Goal: Information Seeking & Learning: Learn about a topic

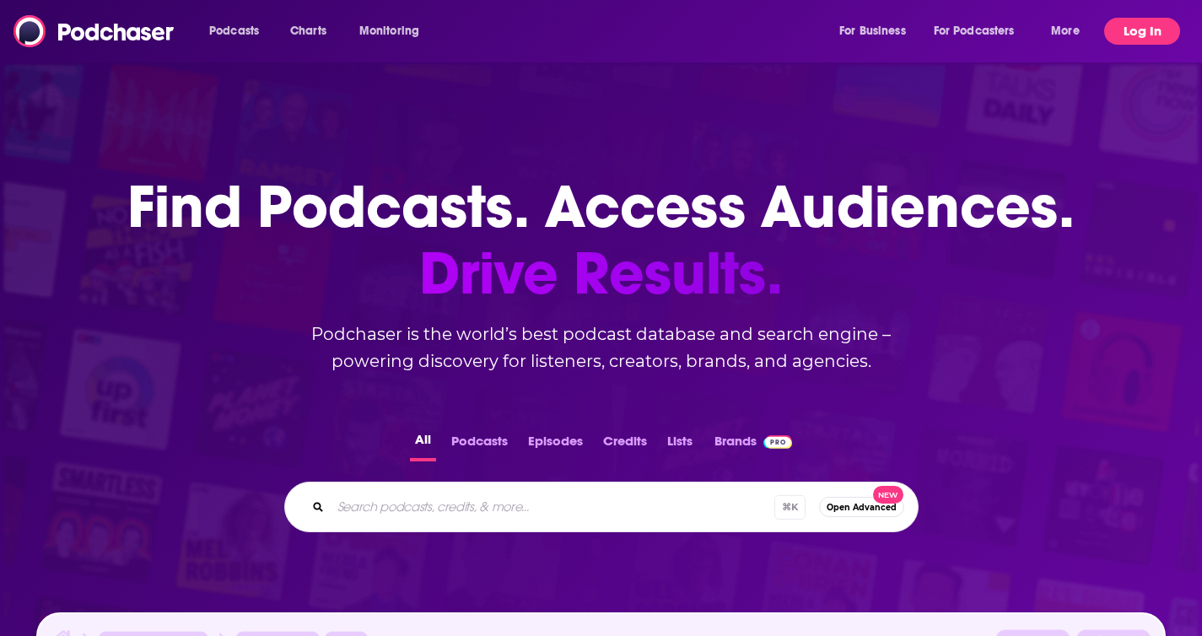
click at [1119, 40] on button "Log In" at bounding box center [1142, 31] width 76 height 27
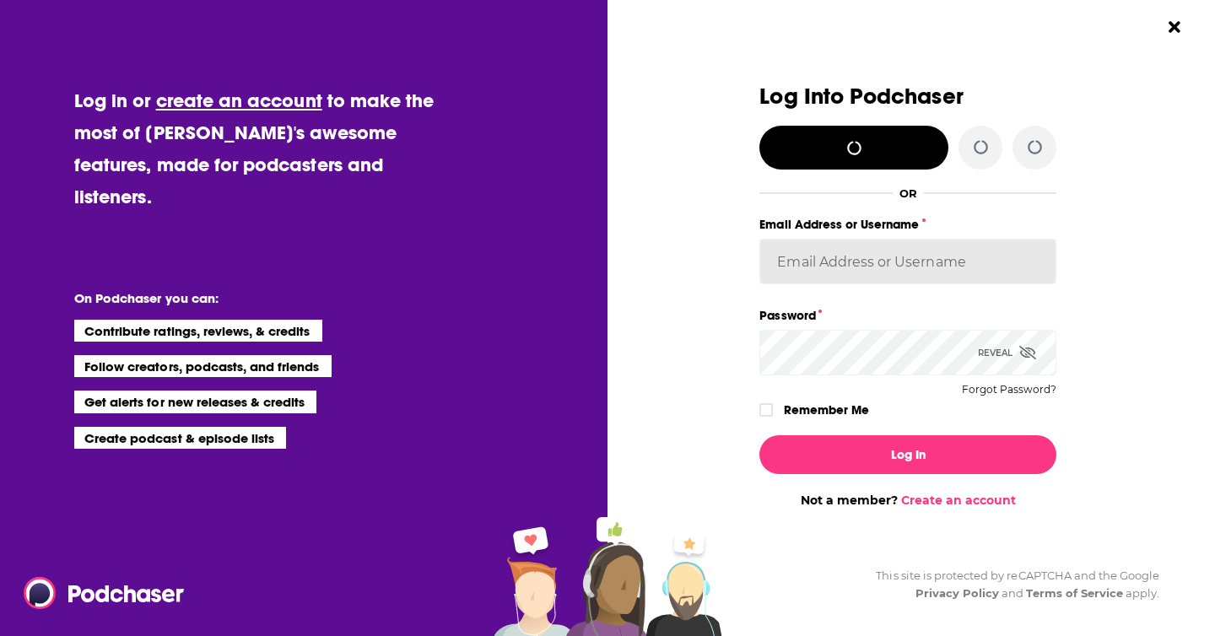
type input "[PERSON_NAME][EMAIL_ADDRESS][DOMAIN_NAME]"
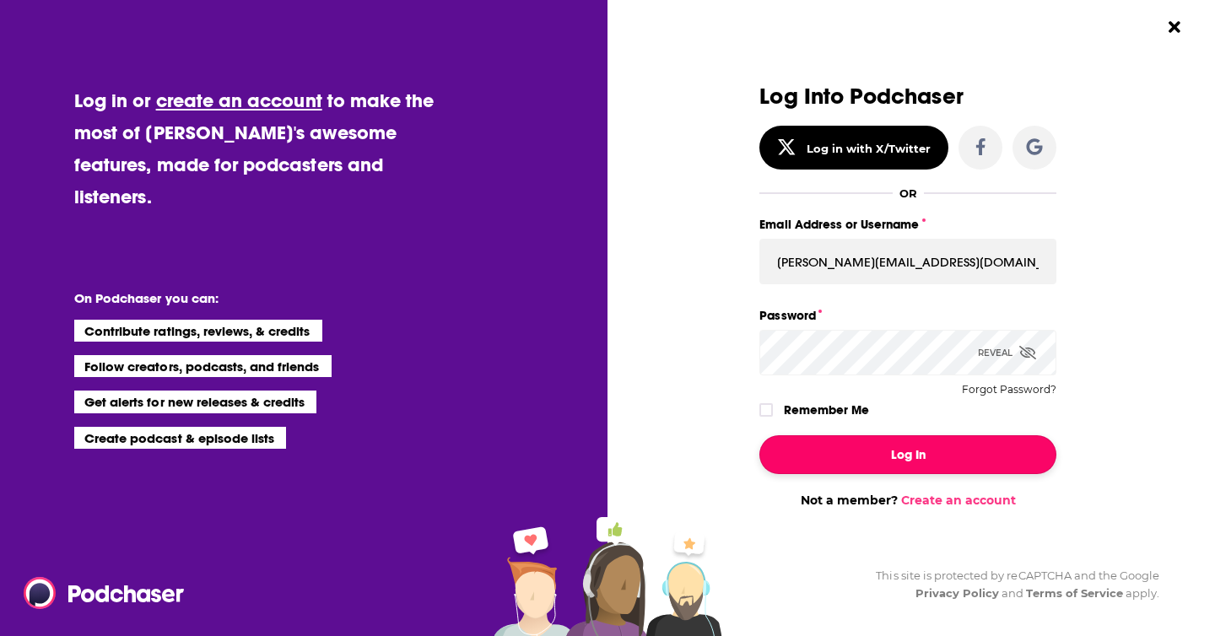
click at [811, 451] on button "Log In" at bounding box center [907, 454] width 297 height 39
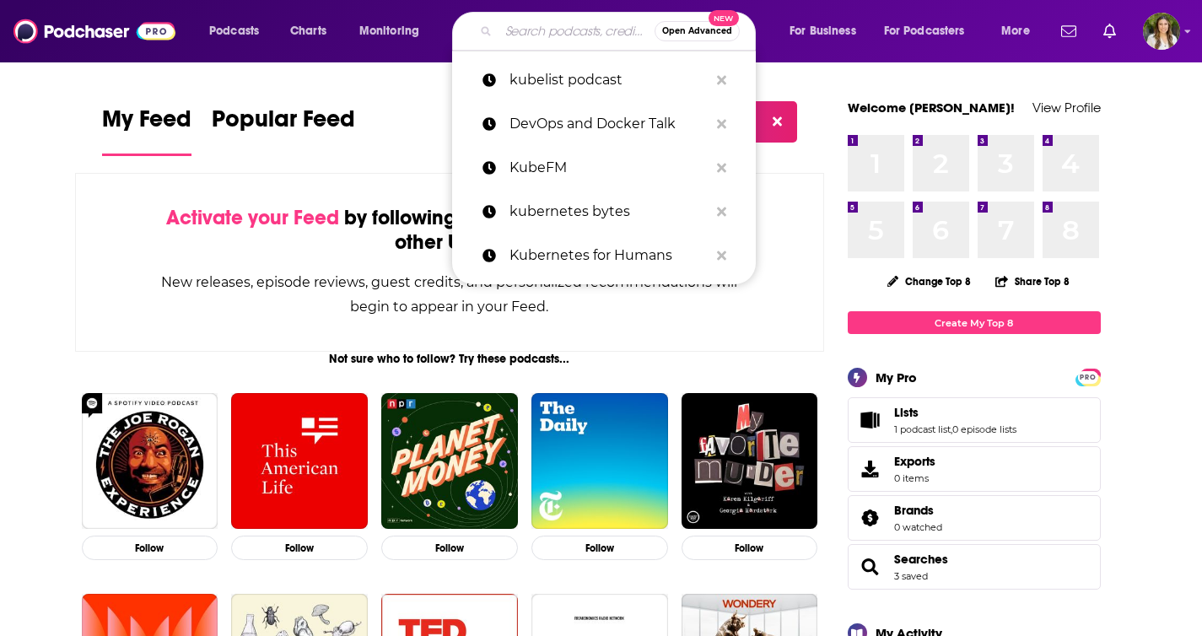
click at [514, 31] on input "Search podcasts, credits, & more..." at bounding box center [577, 31] width 156 height 27
paste input "Product Growth Podcast"
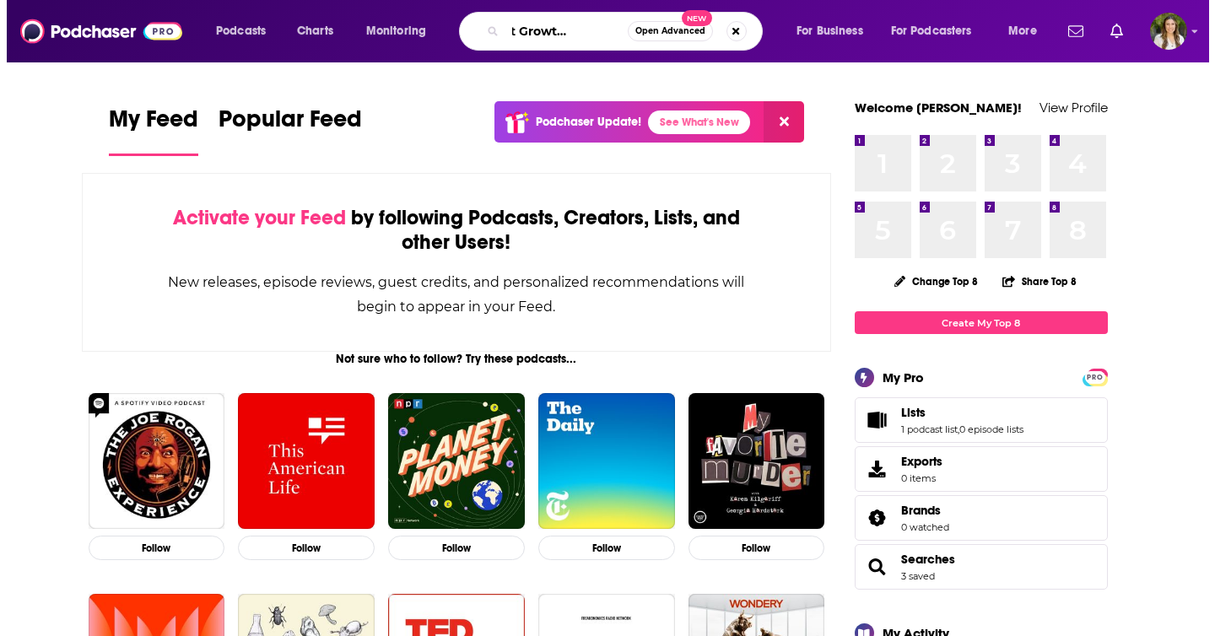
scroll to position [0, 46]
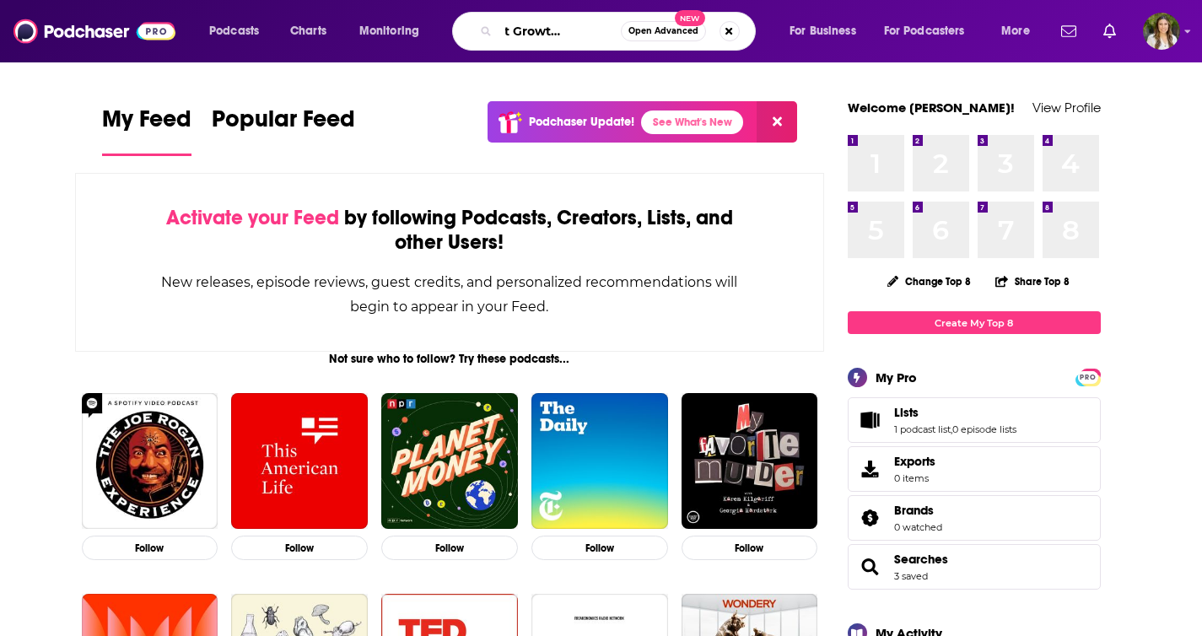
type input "Product Growth Podcast"
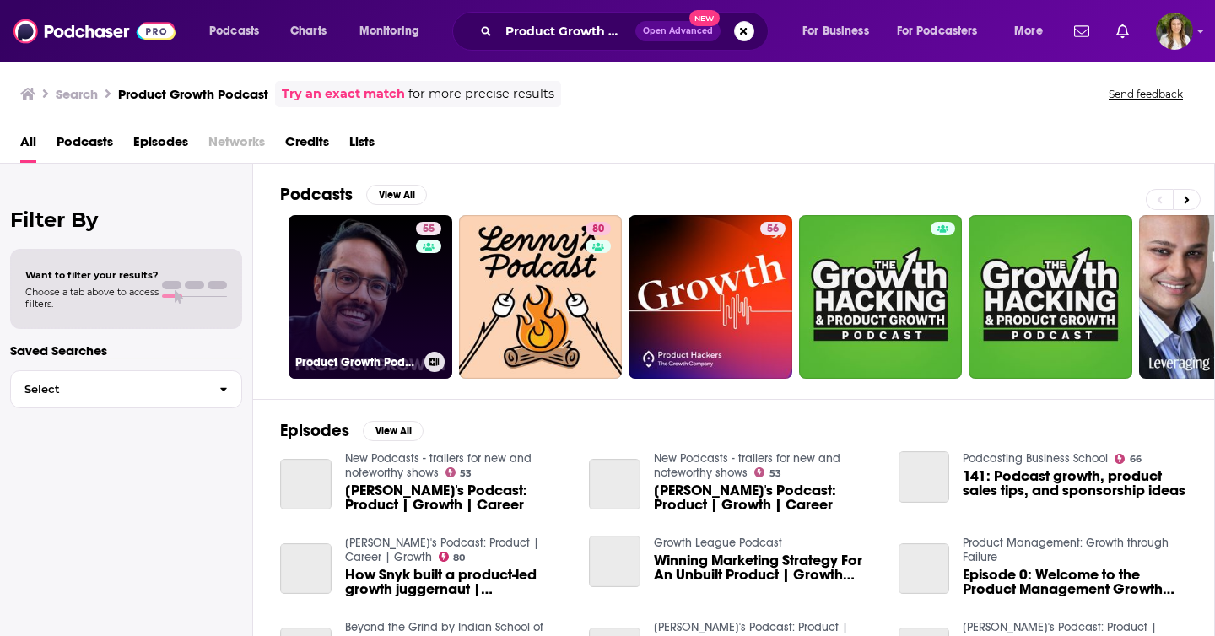
click at [350, 346] on link "55 Product Growth Podcast" at bounding box center [371, 297] width 164 height 164
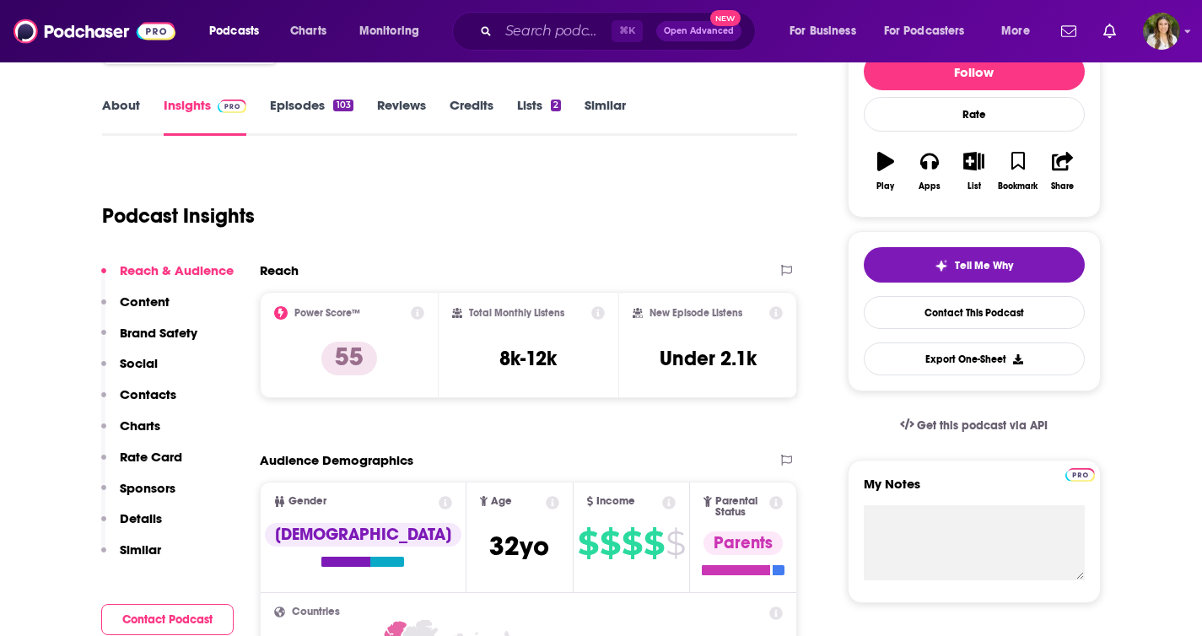
scroll to position [219, 0]
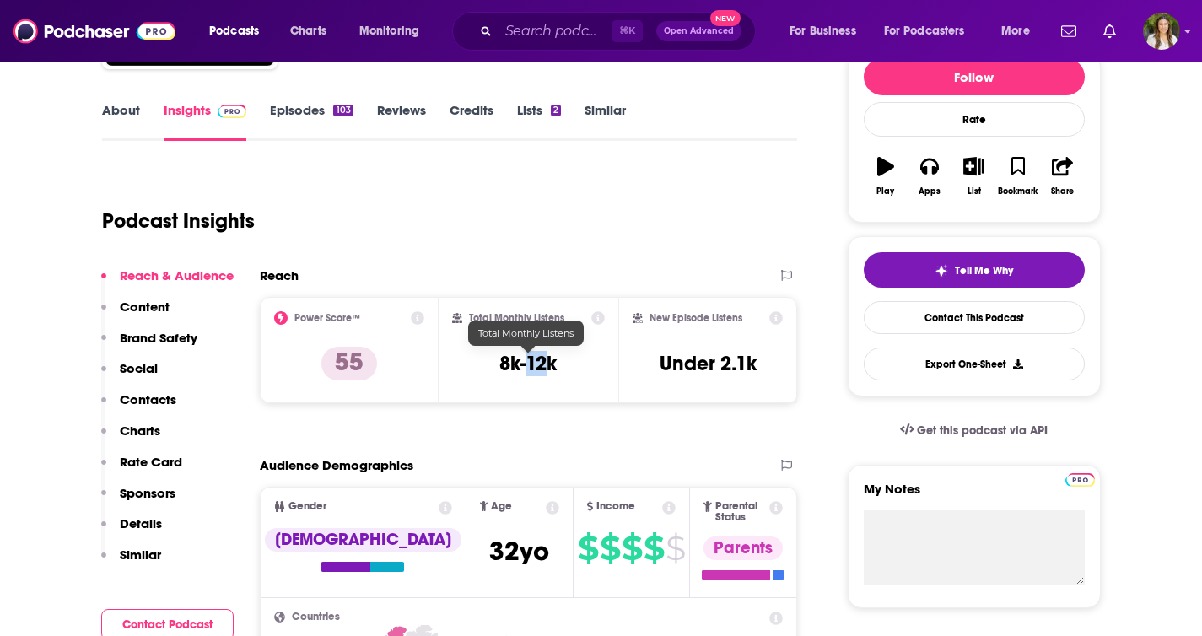
drag, startPoint x: 528, startPoint y: 365, endPoint x: 549, endPoint y: 365, distance: 21.1
click at [549, 365] on h3 "8k-12k" at bounding box center [527, 363] width 57 height 25
copy h3 "12k"
click at [143, 112] on div "About" at bounding box center [133, 121] width 62 height 39
click at [122, 108] on link "About" at bounding box center [121, 121] width 38 height 39
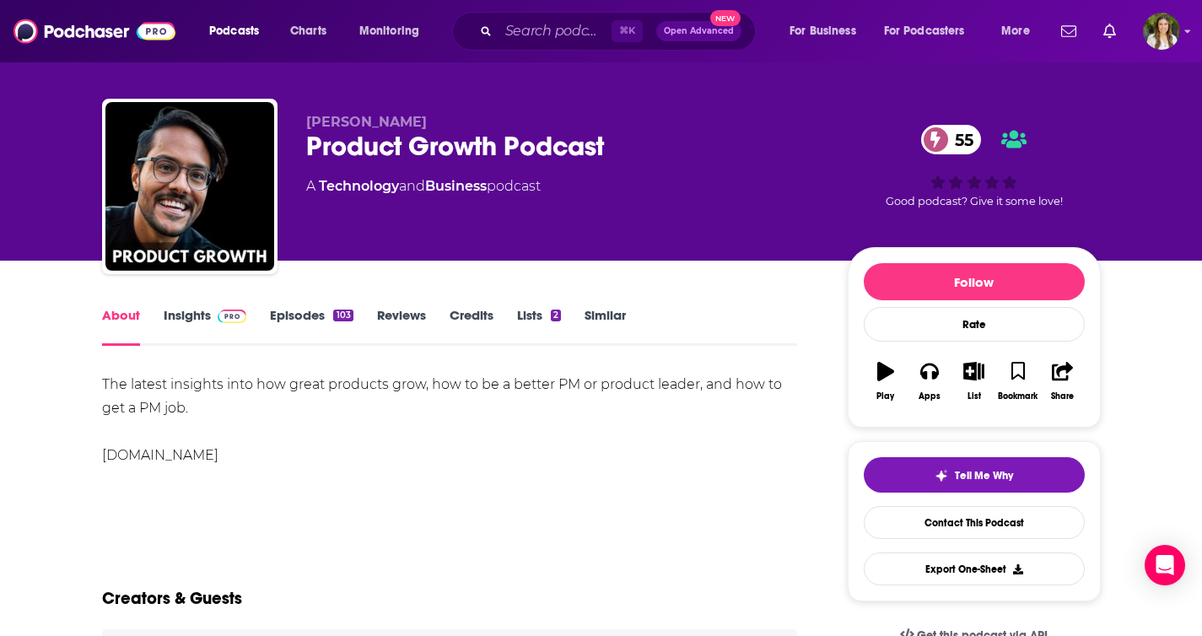
scroll to position [20, 0]
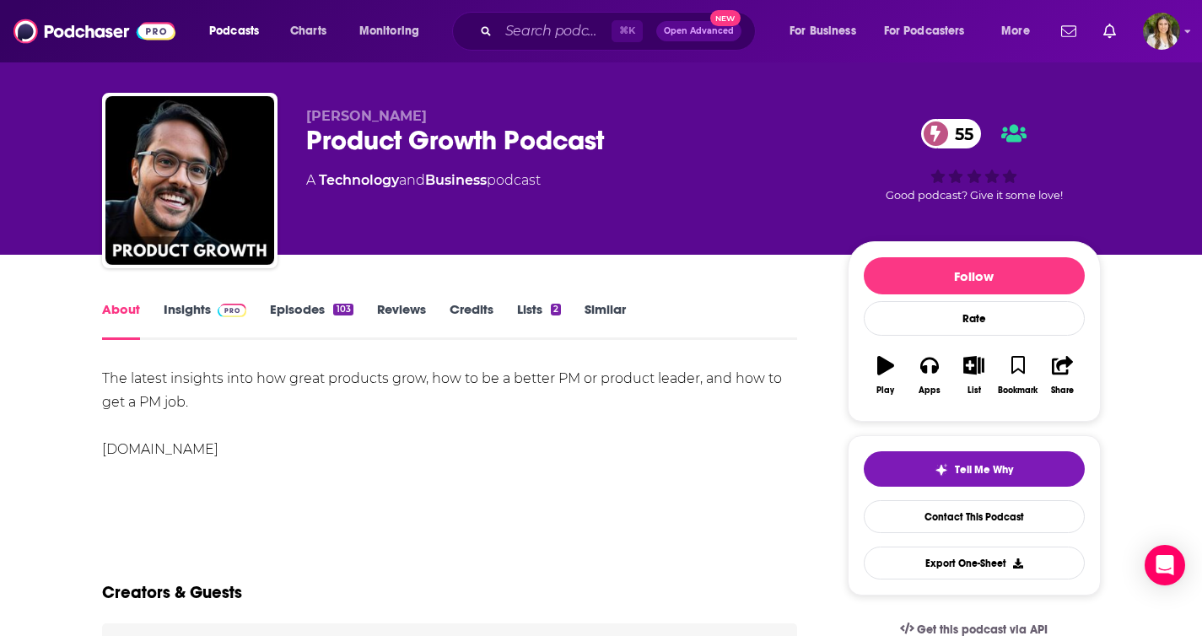
click at [175, 391] on div "The latest insights into how great products grow, how to be a better PM or prod…" at bounding box center [450, 414] width 696 height 94
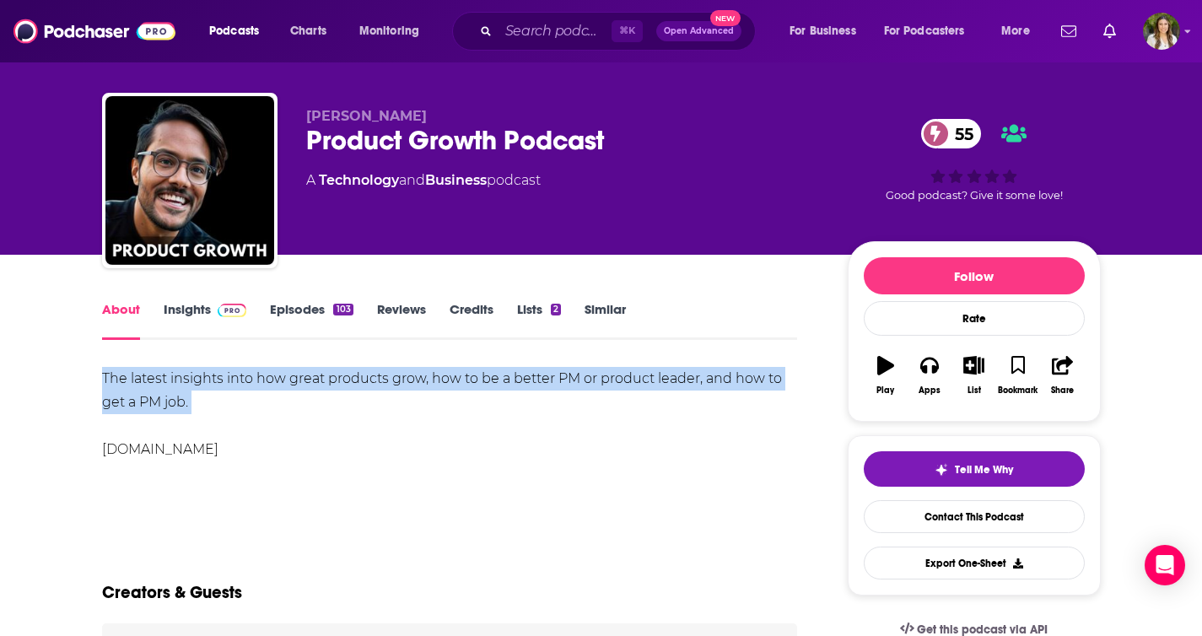
click at [175, 391] on div "The latest insights into how great products grow, how to be a better PM or prod…" at bounding box center [450, 414] width 696 height 94
copy div "The latest insights into how great products grow, how to be a better PM or prod…"
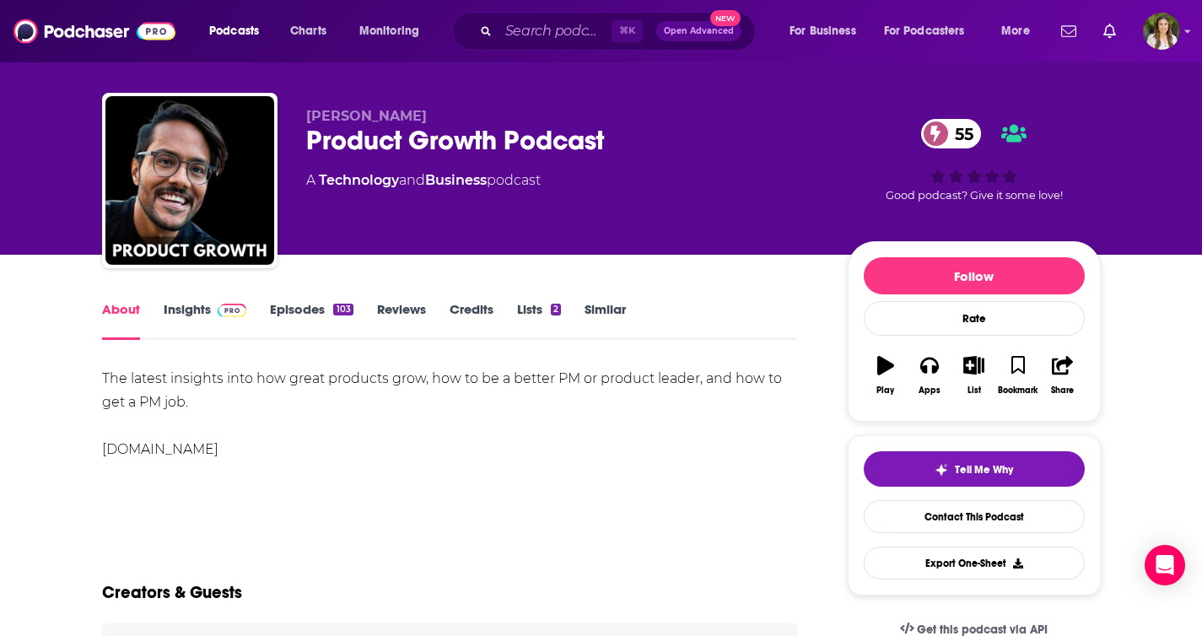
click at [472, 417] on div "The latest insights into how great products grow, how to be a better PM or prod…" at bounding box center [450, 414] width 696 height 94
click at [306, 310] on link "Episodes 103" at bounding box center [311, 320] width 83 height 39
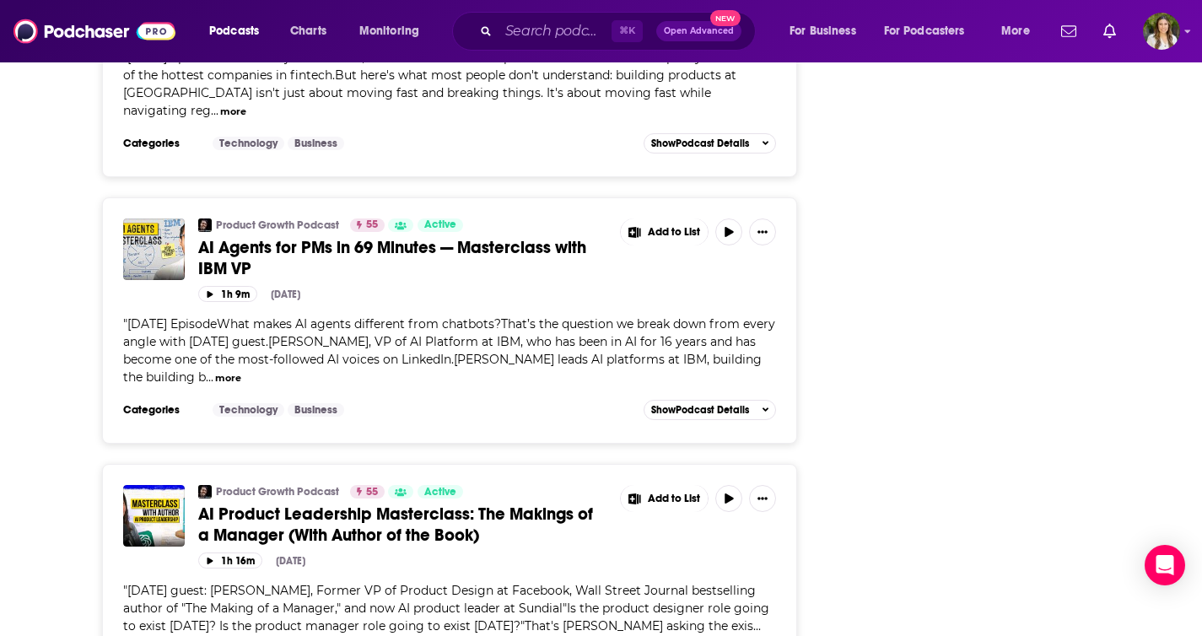
scroll to position [2125, 0]
drag, startPoint x: 391, startPoint y: 289, endPoint x: 531, endPoint y: 290, distance: 140.9
click at [531, 316] on span "[DATE] EpisodeWhat makes AI agents different from chatbots?That’s the question …" at bounding box center [449, 350] width 652 height 68
copy span "VP of AI Platform at IBM"
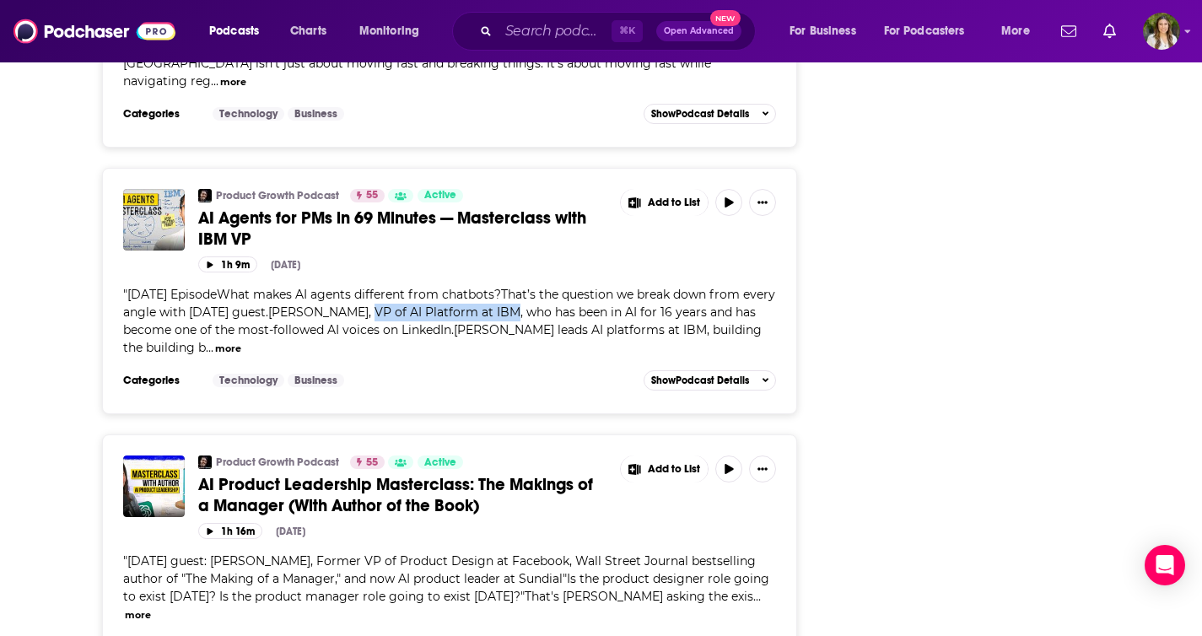
scroll to position [2156, 0]
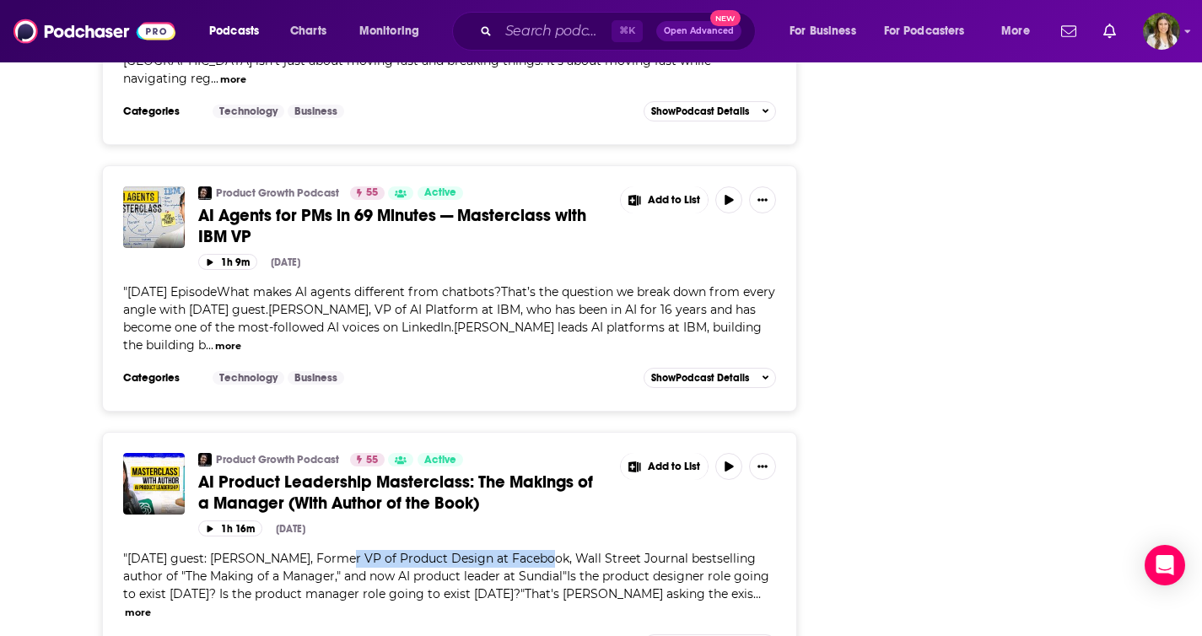
drag, startPoint x: 326, startPoint y: 504, endPoint x: 527, endPoint y: 509, distance: 201.7
click at [527, 551] on span "[DATE] guest: [PERSON_NAME], Former VP of Product Design at Facebook, Wall Stre…" at bounding box center [446, 576] width 646 height 51
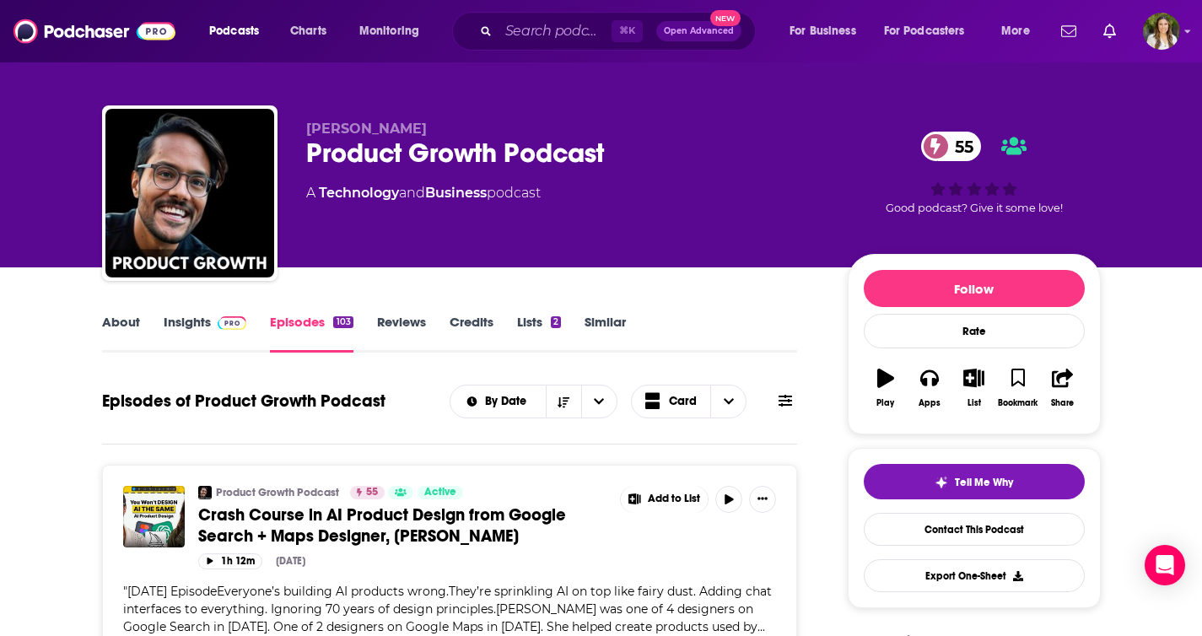
scroll to position [0, 0]
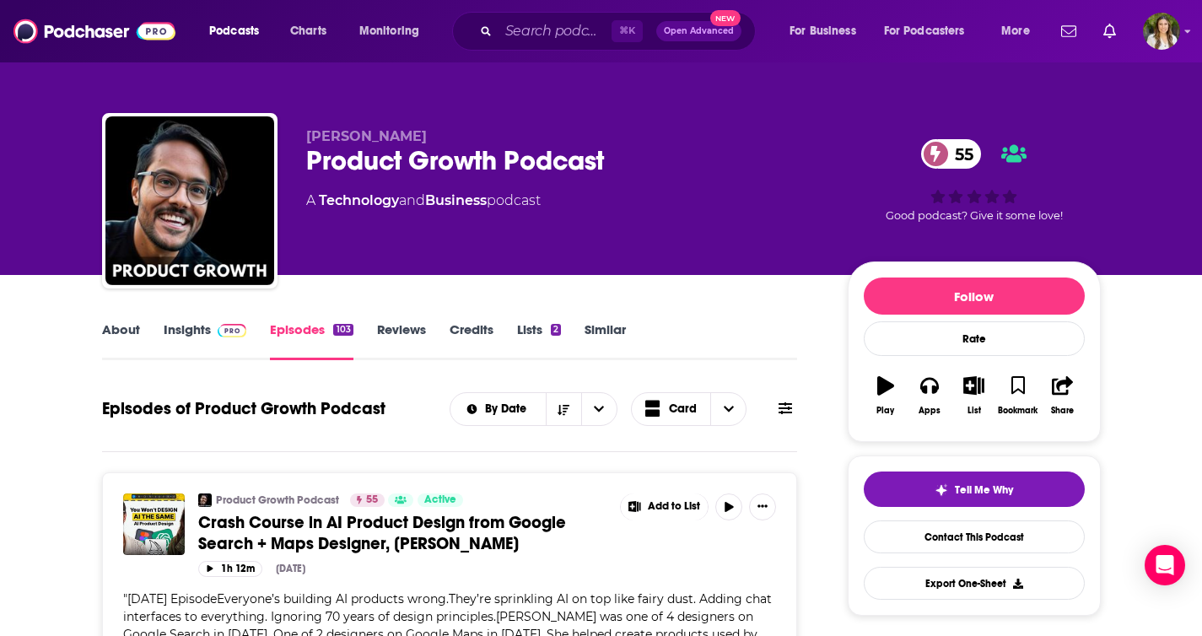
click at [125, 332] on link "About" at bounding box center [121, 340] width 38 height 39
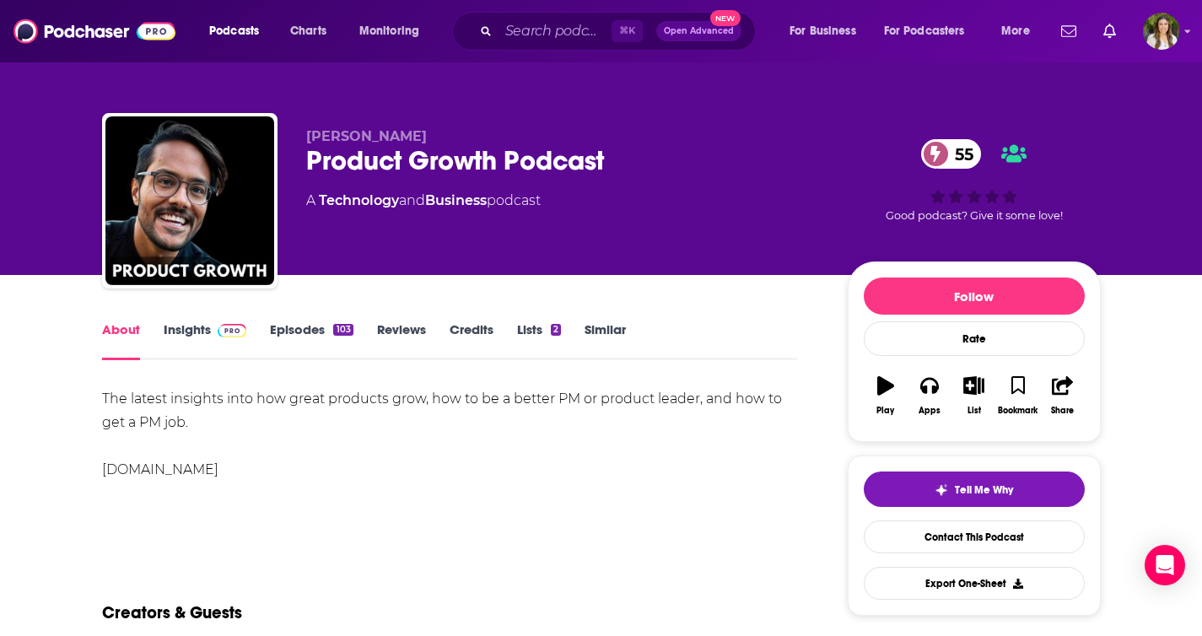
click at [165, 469] on link "[DOMAIN_NAME]" at bounding box center [160, 469] width 116 height 16
